Goal: Check status: Check status

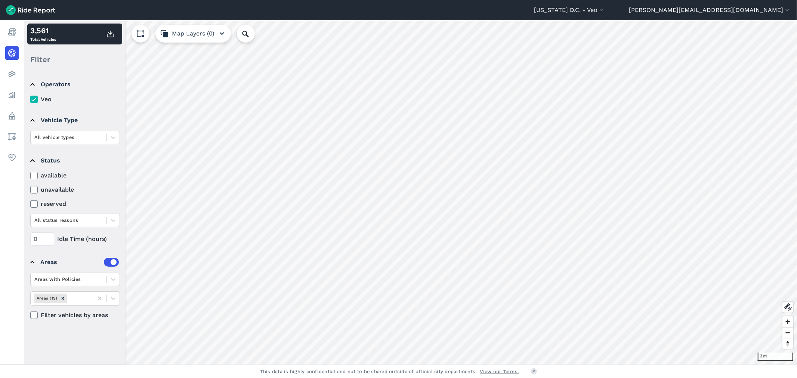
click at [50, 175] on label "available" at bounding box center [75, 175] width 90 height 9
click at [30, 175] on input "available" at bounding box center [30, 173] width 0 height 5
click at [34, 175] on icon at bounding box center [34, 175] width 7 height 7
click at [30, 175] on input "available" at bounding box center [30, 173] width 0 height 5
click at [35, 172] on icon at bounding box center [34, 175] width 7 height 7
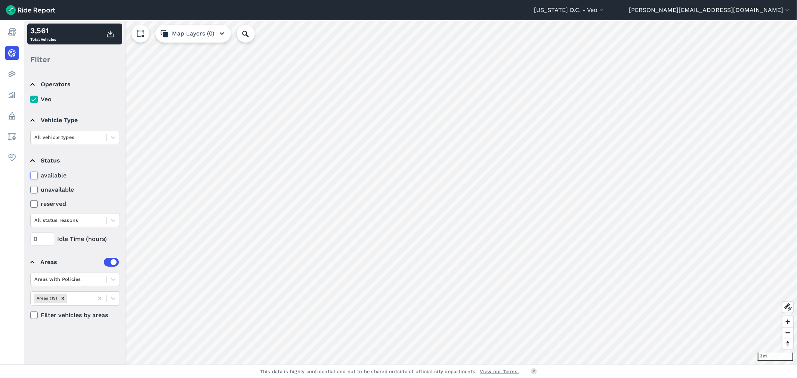
click at [30, 172] on input "available" at bounding box center [30, 173] width 0 height 5
drag, startPoint x: 59, startPoint y: 173, endPoint x: 36, endPoint y: 176, distance: 23.7
click at [59, 173] on label "available" at bounding box center [75, 175] width 90 height 9
click at [30, 173] on input "available" at bounding box center [30, 173] width 0 height 5
click at [30, 171] on input "available" at bounding box center [30, 173] width 0 height 5
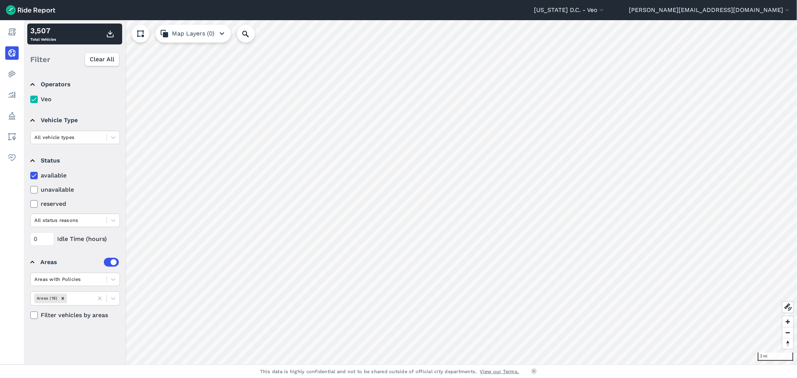
click at [58, 175] on label "available" at bounding box center [75, 175] width 90 height 9
click at [30, 175] on input "available" at bounding box center [30, 173] width 0 height 5
